Goal: Information Seeking & Learning: Understand process/instructions

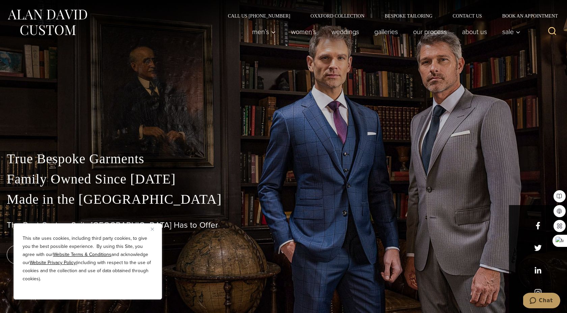
click at [153, 228] on img "Close" at bounding box center [152, 229] width 3 height 3
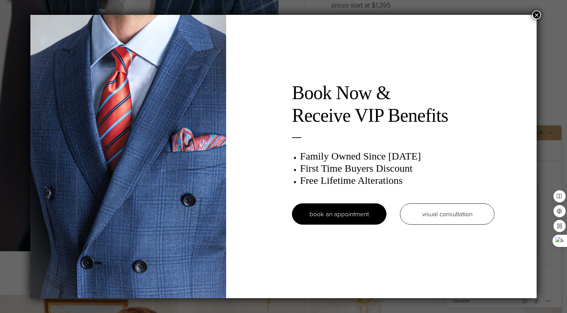
click at [538, 16] on button "×" at bounding box center [536, 14] width 9 height 9
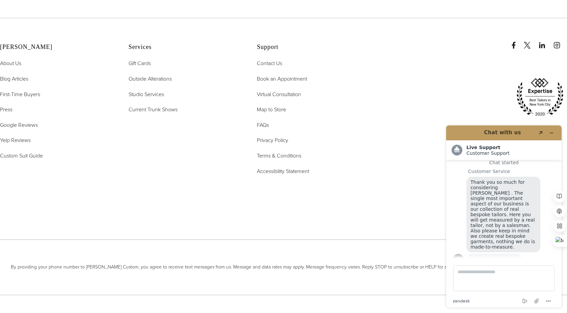
scroll to position [3477, 0]
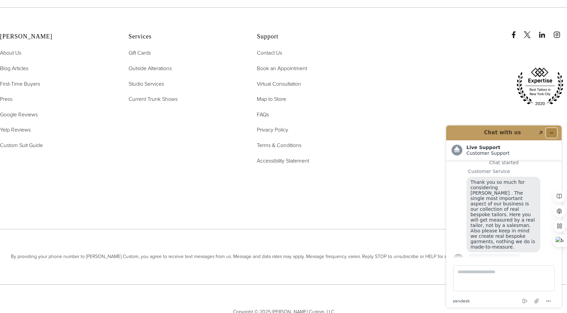
click at [553, 132] on icon "Minimize widget" at bounding box center [551, 133] width 5 height 5
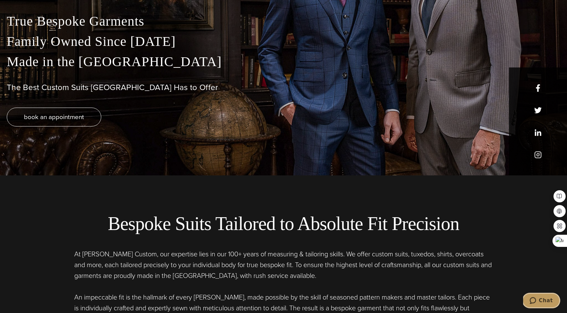
scroll to position [0, 0]
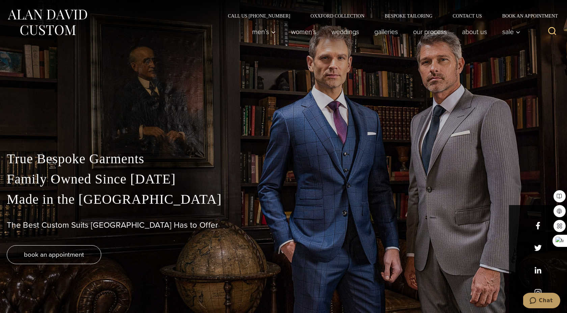
click at [540, 271] on div "True Bespoke Garments Family Owned Since 1913 Made in the United States The Bes…" at bounding box center [283, 231] width 567 height 164
click at [537, 271] on div "True Bespoke Garments Family Owned Since 1913 Made in the United States The Bes…" at bounding box center [283, 231] width 567 height 164
click at [426, 32] on link "Our Process" at bounding box center [430, 32] width 49 height 14
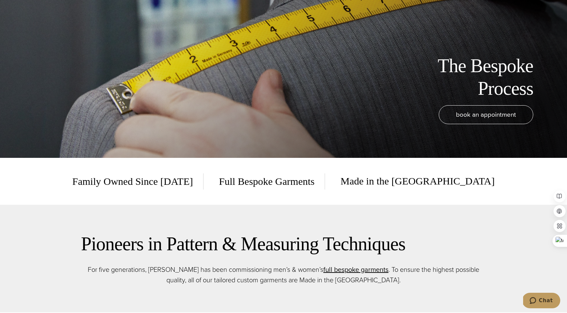
scroll to position [122, 0]
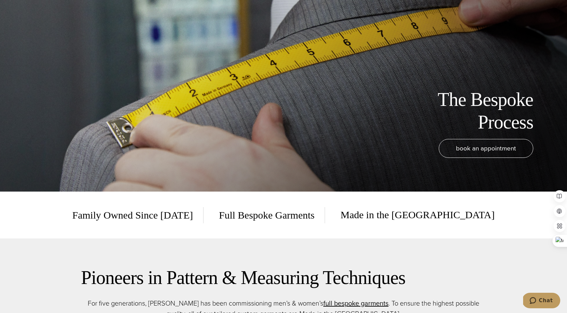
drag, startPoint x: 483, startPoint y: 141, endPoint x: 117, endPoint y: 211, distance: 372.9
copy div "Loremi Dolor Sitam 9732 Cons Adipisc Elitsedd Eius te inc UTL Etdolore ma Aliqu…"
